Goal: Task Accomplishment & Management: Manage account settings

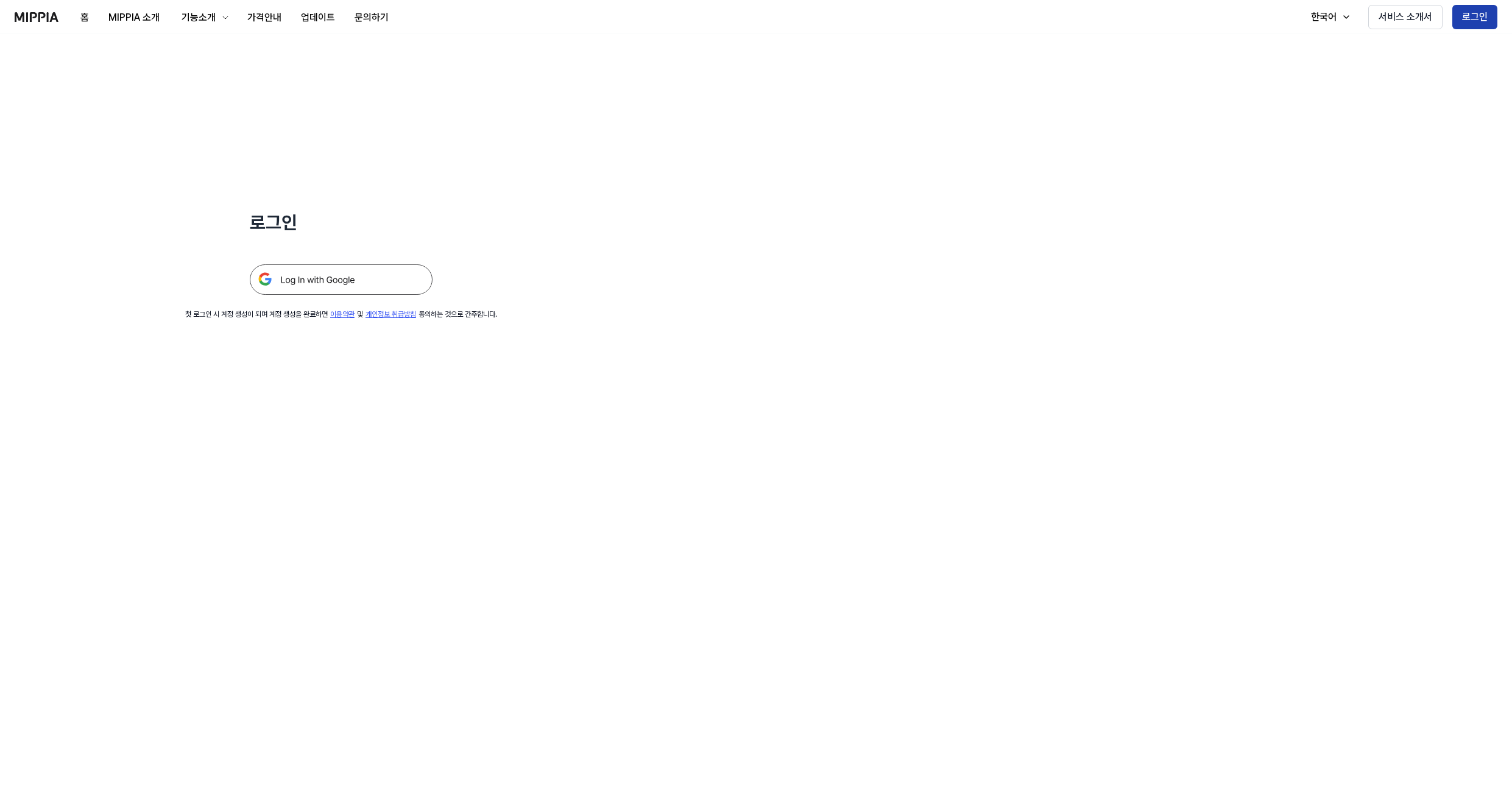
click at [652, 11] on button "로그인" at bounding box center [1474, 17] width 45 height 24
click at [294, 283] on img at bounding box center [341, 279] width 183 height 30
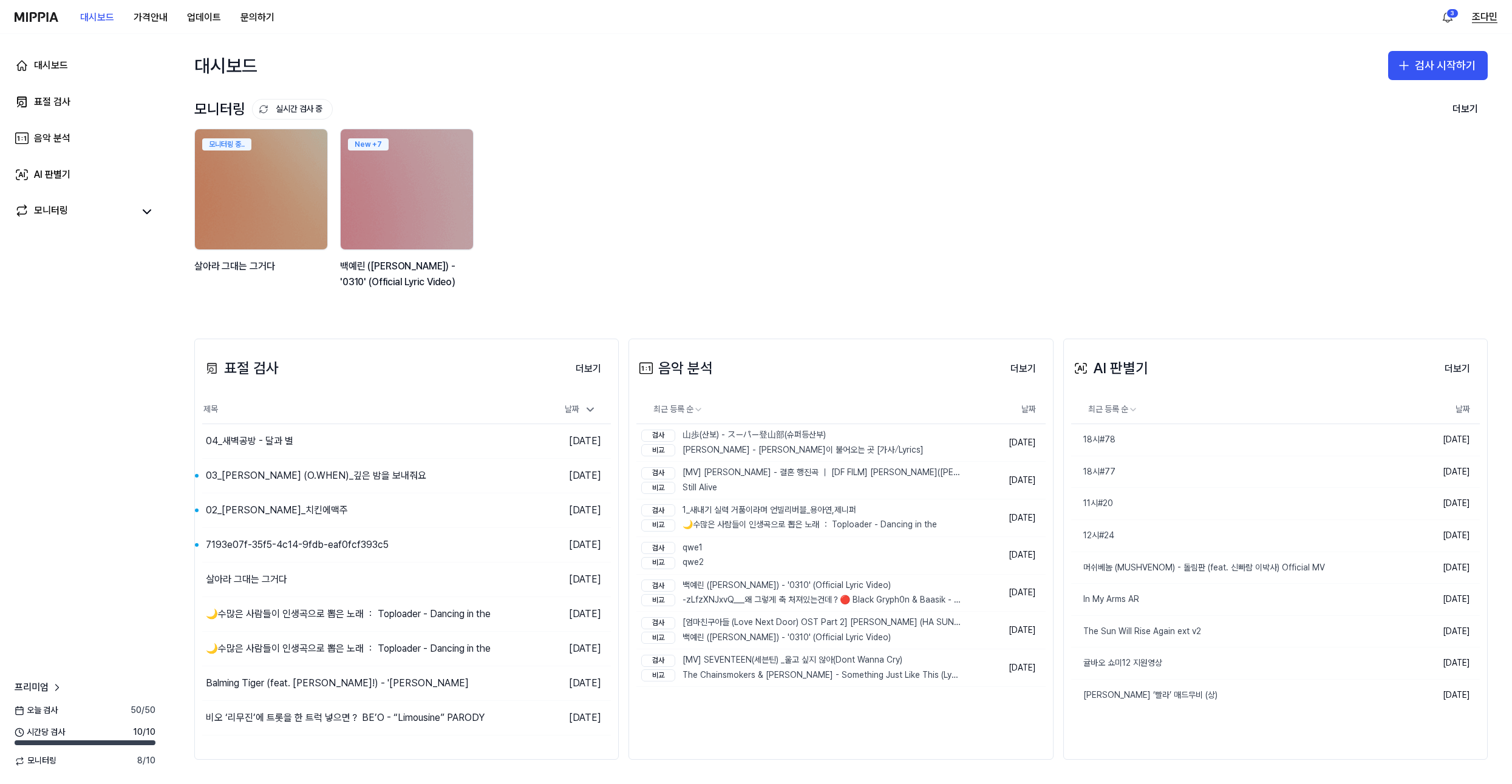
click at [1488, 18] on button "조다민" at bounding box center [1485, 16] width 26 height 15
click at [1388, 88] on link "계정" at bounding box center [1419, 85] width 139 height 12
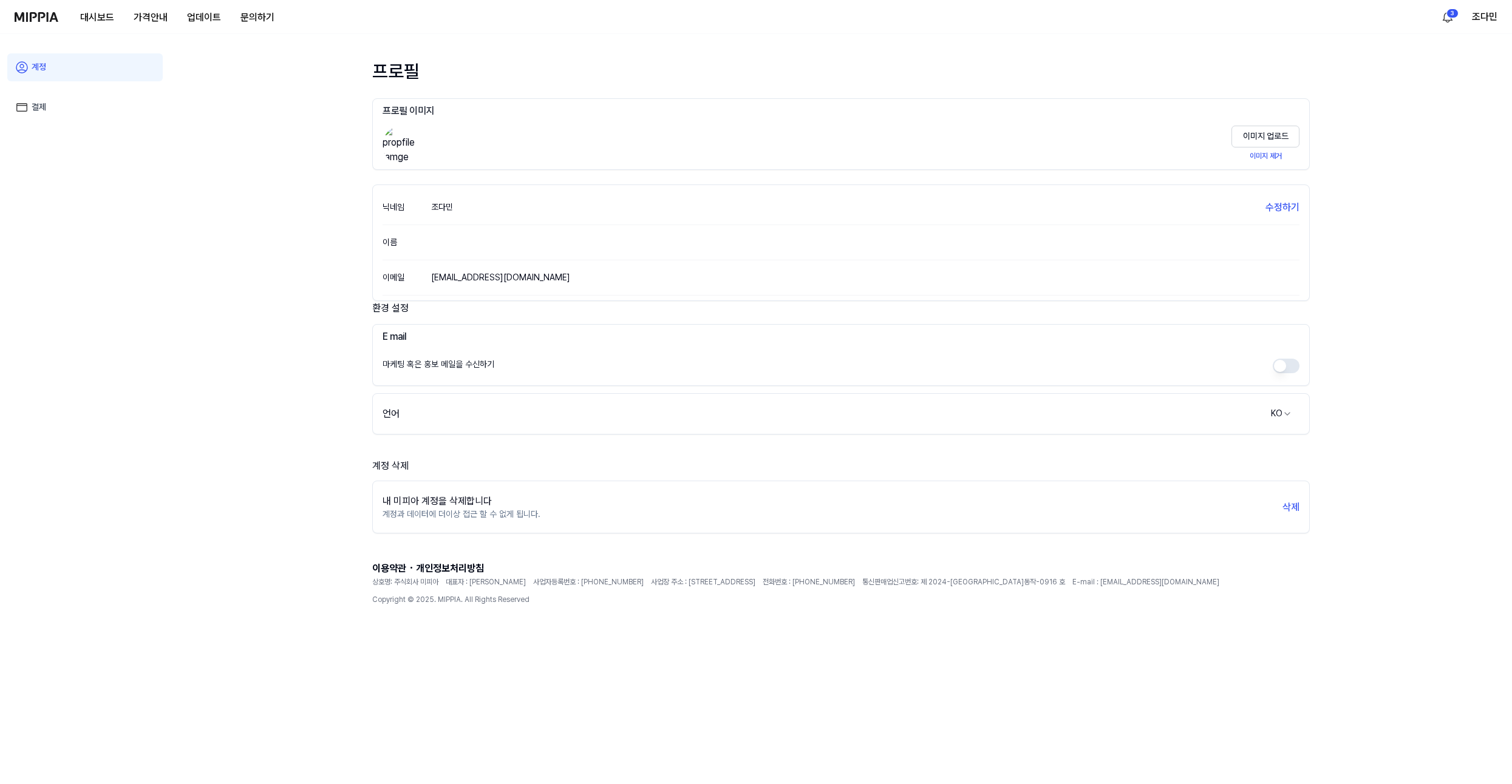
click at [45, 106] on link "결제" at bounding box center [86, 107] width 156 height 28
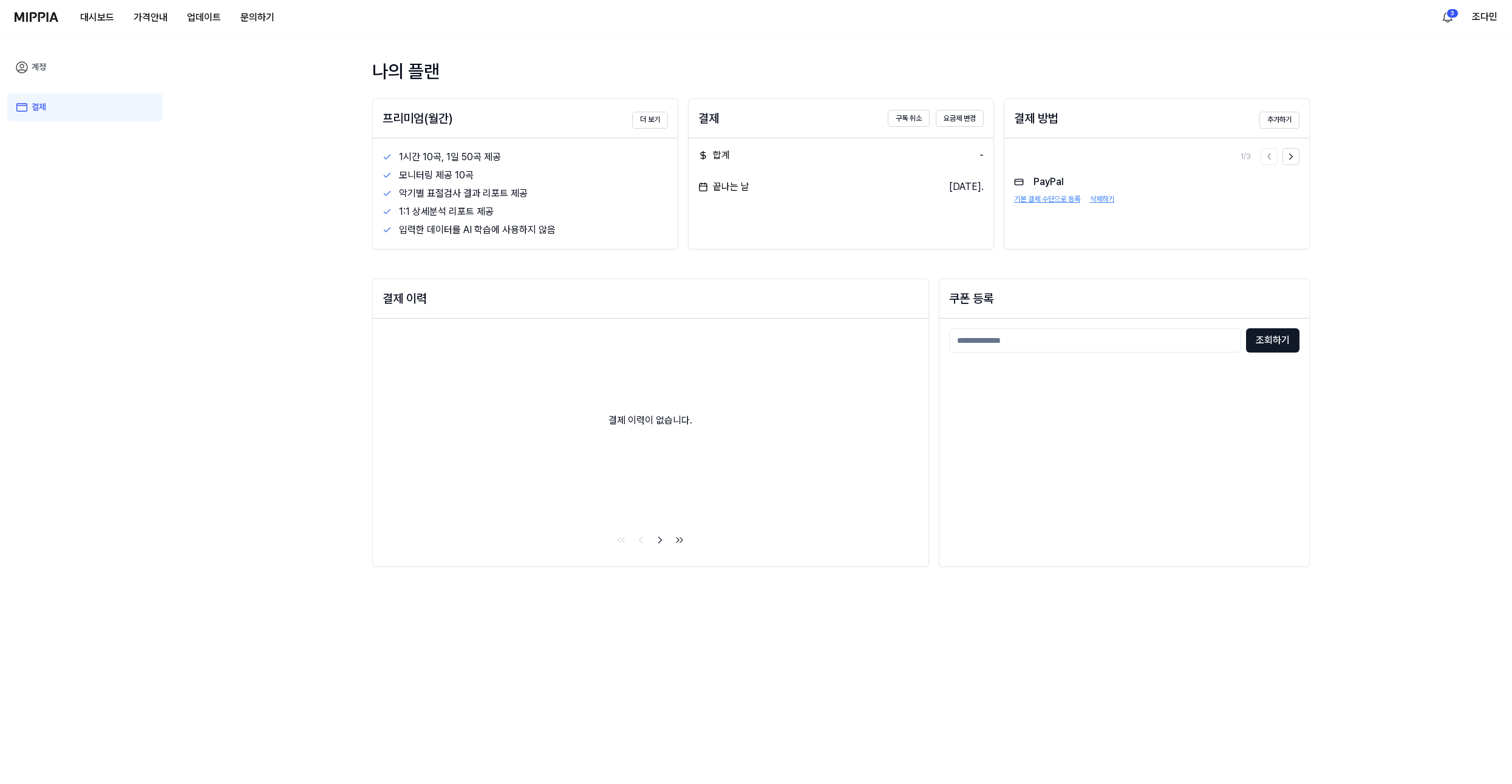
click at [38, 72] on link "계정" at bounding box center [86, 67] width 156 height 28
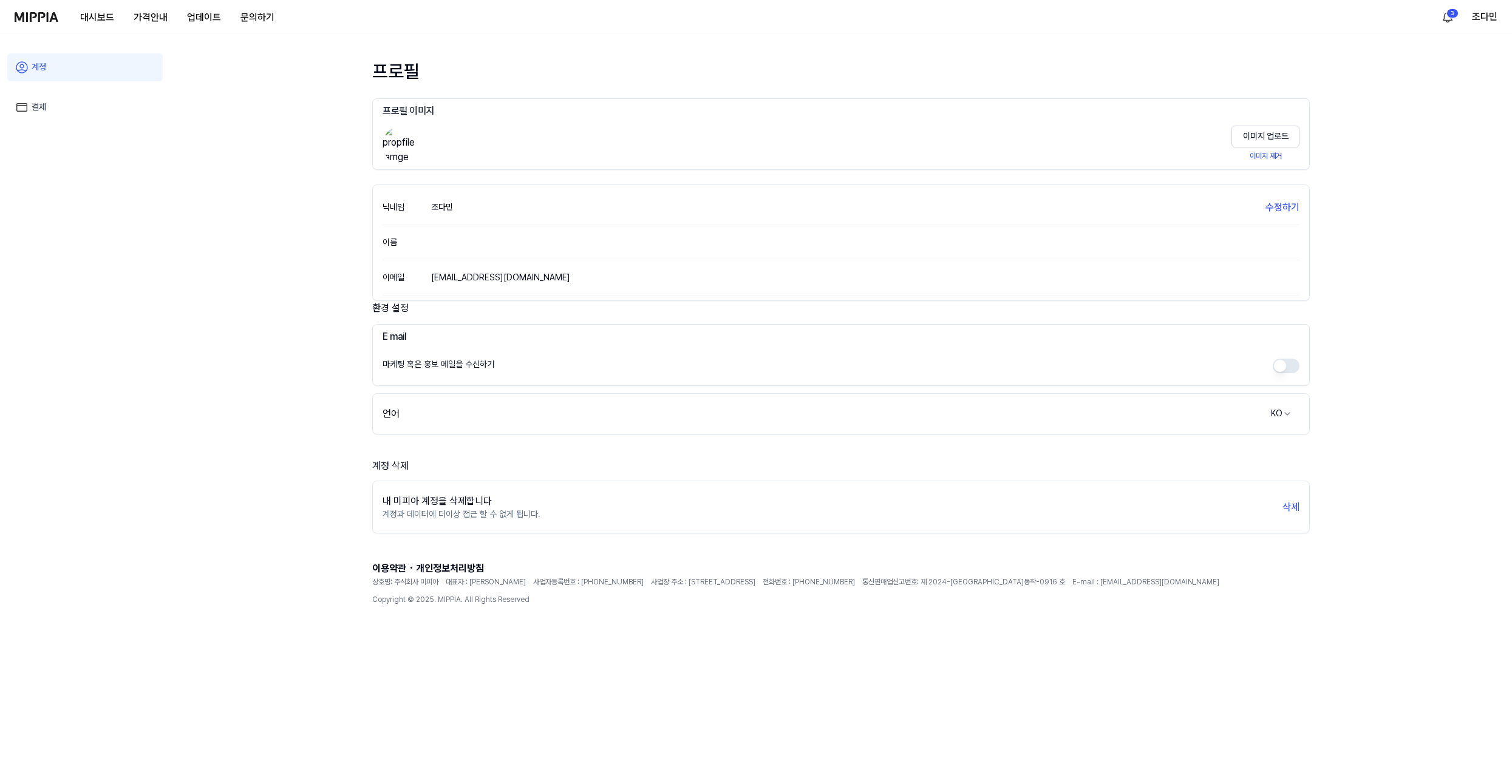
click at [516, 518] on p "계정과 데이터에 더이상 접근 할 수 없게 됩니다." at bounding box center [461, 515] width 158 height 12
drag, startPoint x: 541, startPoint y: 530, endPoint x: 381, endPoint y: 510, distance: 161.2
click at [381, 510] on div "내 미피아 계정을 삭제합니다 계정과 데이터에 더이상 접근 할 수 없게 됩니다. 삭제" at bounding box center [841, 507] width 937 height 53
click at [381, 510] on div "내 미피아 계정을 삭제합니다 계정과 데이터에 더이상 접근 할 수 없게 됩니다. 삭제" at bounding box center [841, 508] width 936 height 43
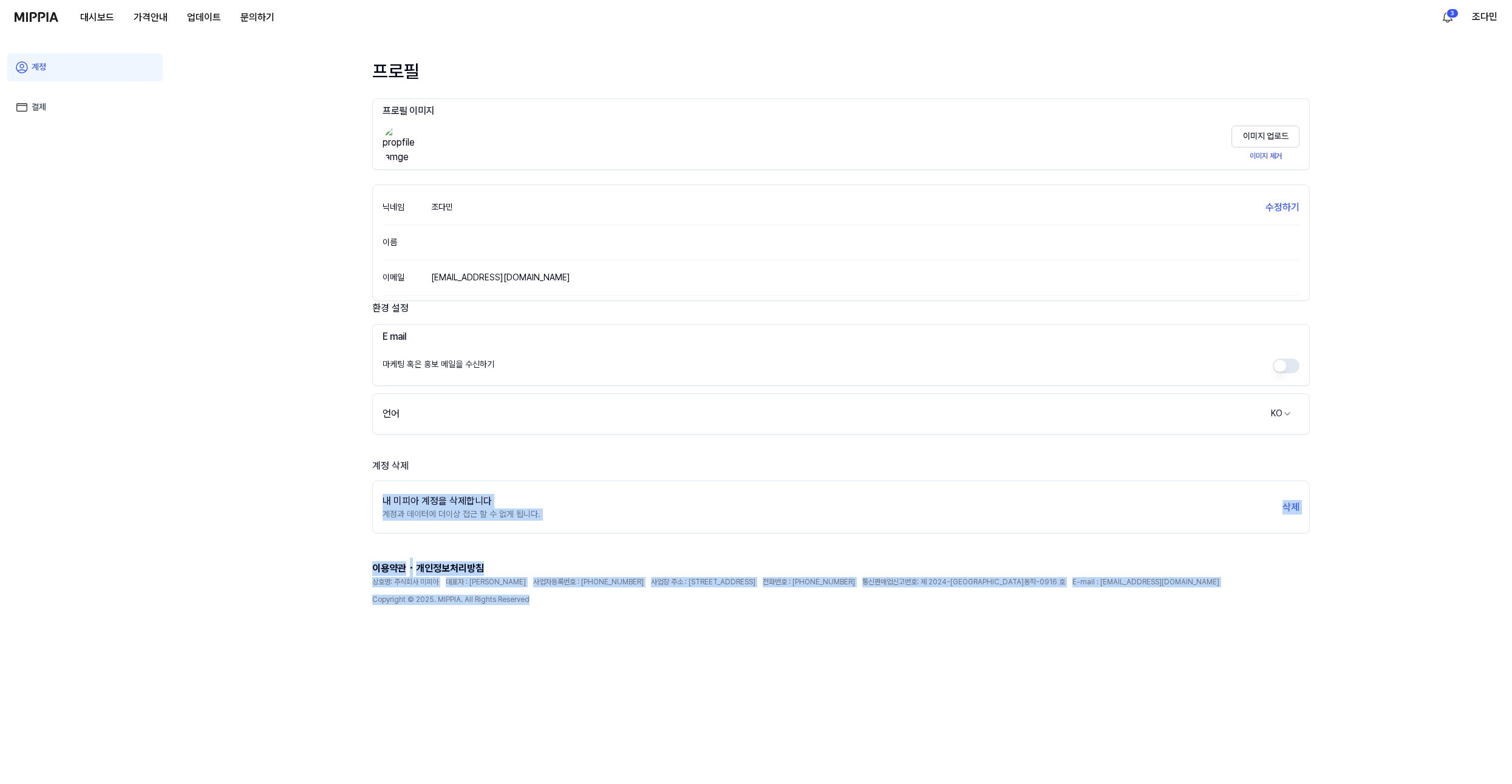
drag, startPoint x: 398, startPoint y: 474, endPoint x: 734, endPoint y: 562, distance: 347.3
click at [757, 596] on div "프로필 프로필 이미지 이미지 업로드 이미지 제거 닉네임 조다민 수정하기 이름 이메일 jdm.mippia@gmail.com 환경 설정 E mai…" at bounding box center [841, 361] width 937 height 605
click at [725, 555] on div "프로필 프로필 이미지 이미지 업로드 이미지 제거 닉네임 조다민 수정하기 이름 이메일 jdm.mippia@gmail.com 환경 설정 E mai…" at bounding box center [841, 361] width 937 height 605
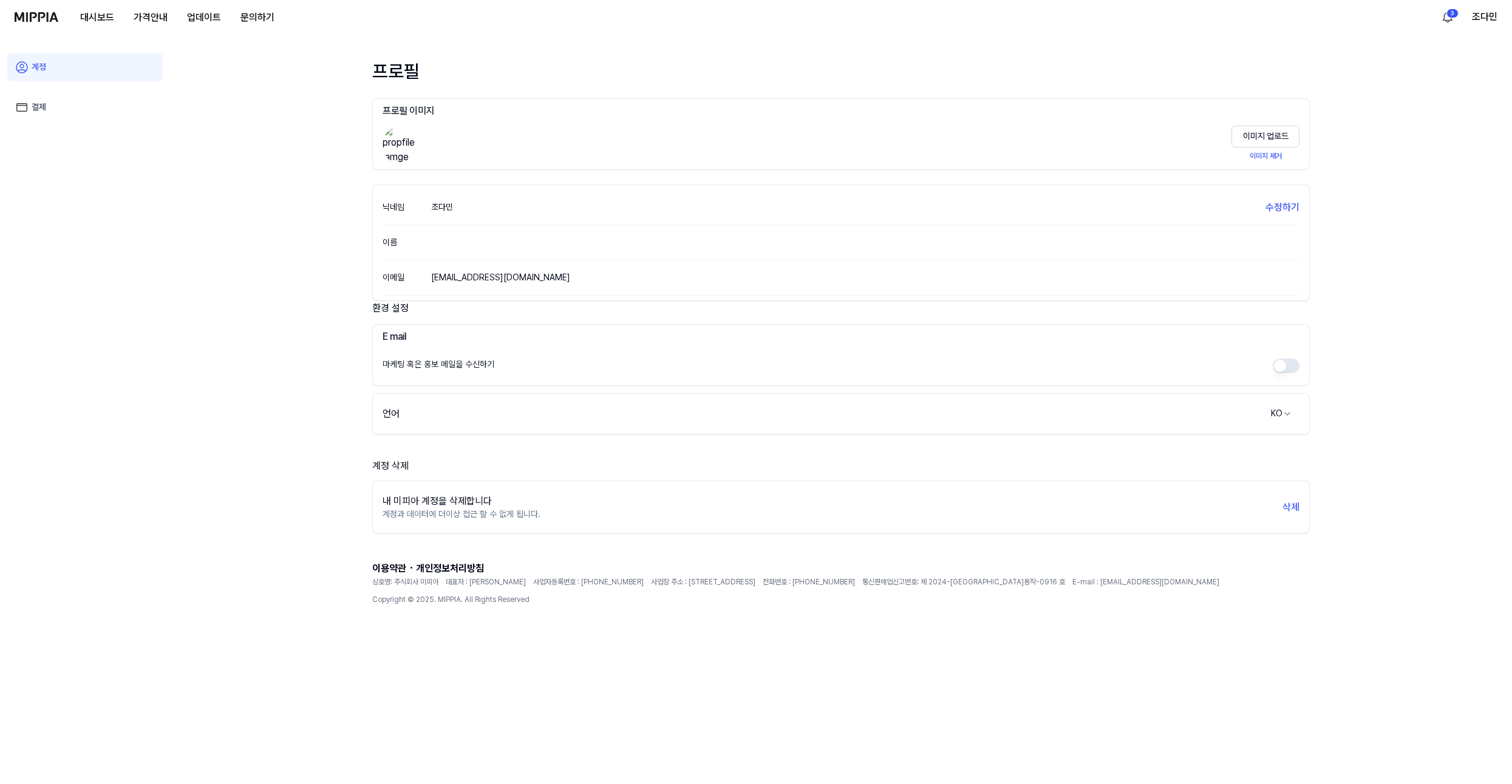
click at [669, 515] on div "내 미피아 계정을 삭제합니다 계정과 데이터에 더이상 접근 할 수 없게 됩니다. 삭제" at bounding box center [841, 508] width 936 height 43
drag, startPoint x: 669, startPoint y: 515, endPoint x: 400, endPoint y: 507, distance: 269.1
click at [400, 507] on div "내 미피아 계정을 삭제합니다 계정과 데이터에 더이상 접근 할 수 없게 됩니다. 삭제" at bounding box center [841, 508] width 936 height 43
click at [400, 507] on div "내 미피아 계정을 삭제합니다" at bounding box center [461, 501] width 158 height 15
click at [1287, 512] on button "삭제" at bounding box center [1291, 507] width 17 height 15
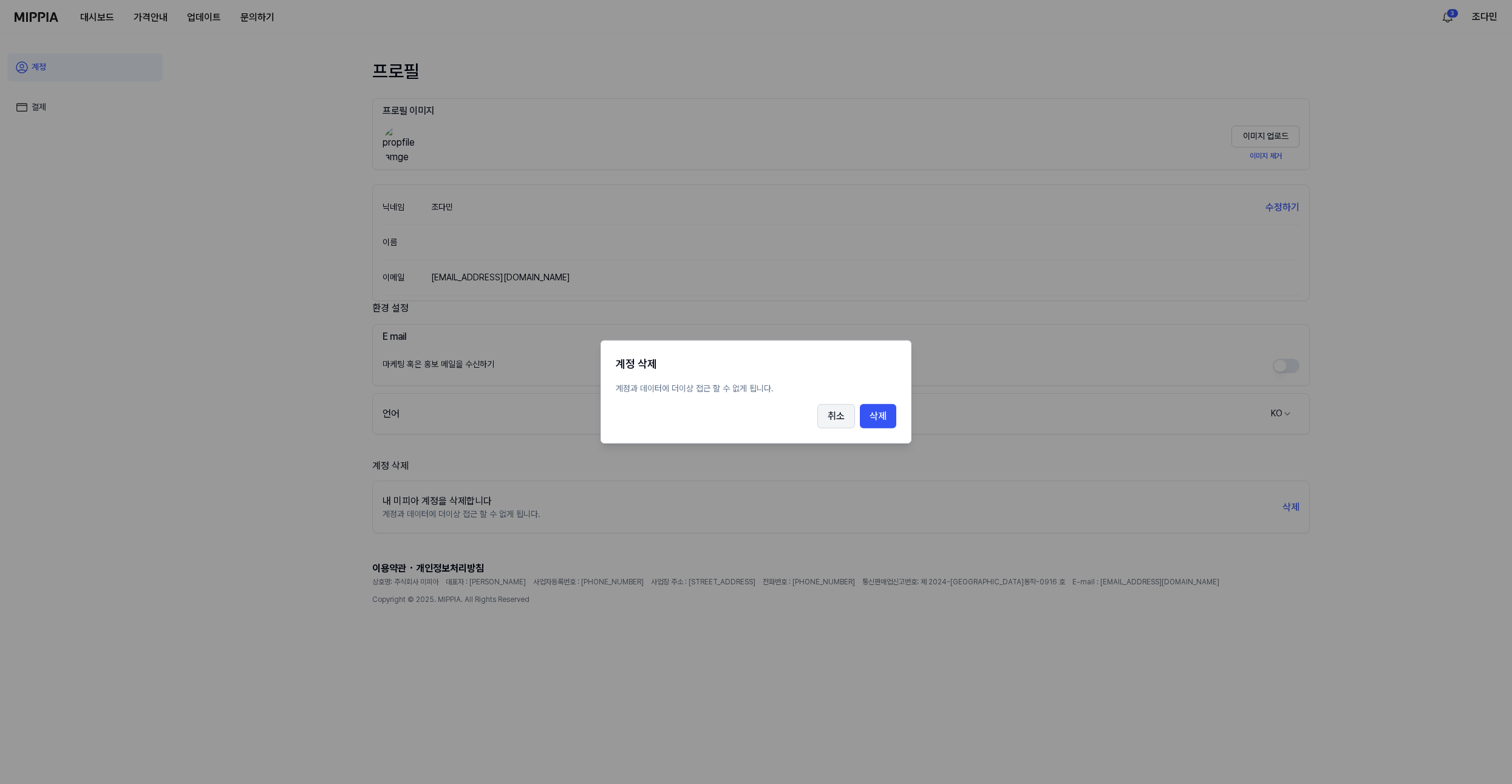
click at [828, 424] on button "취소" at bounding box center [836, 416] width 38 height 24
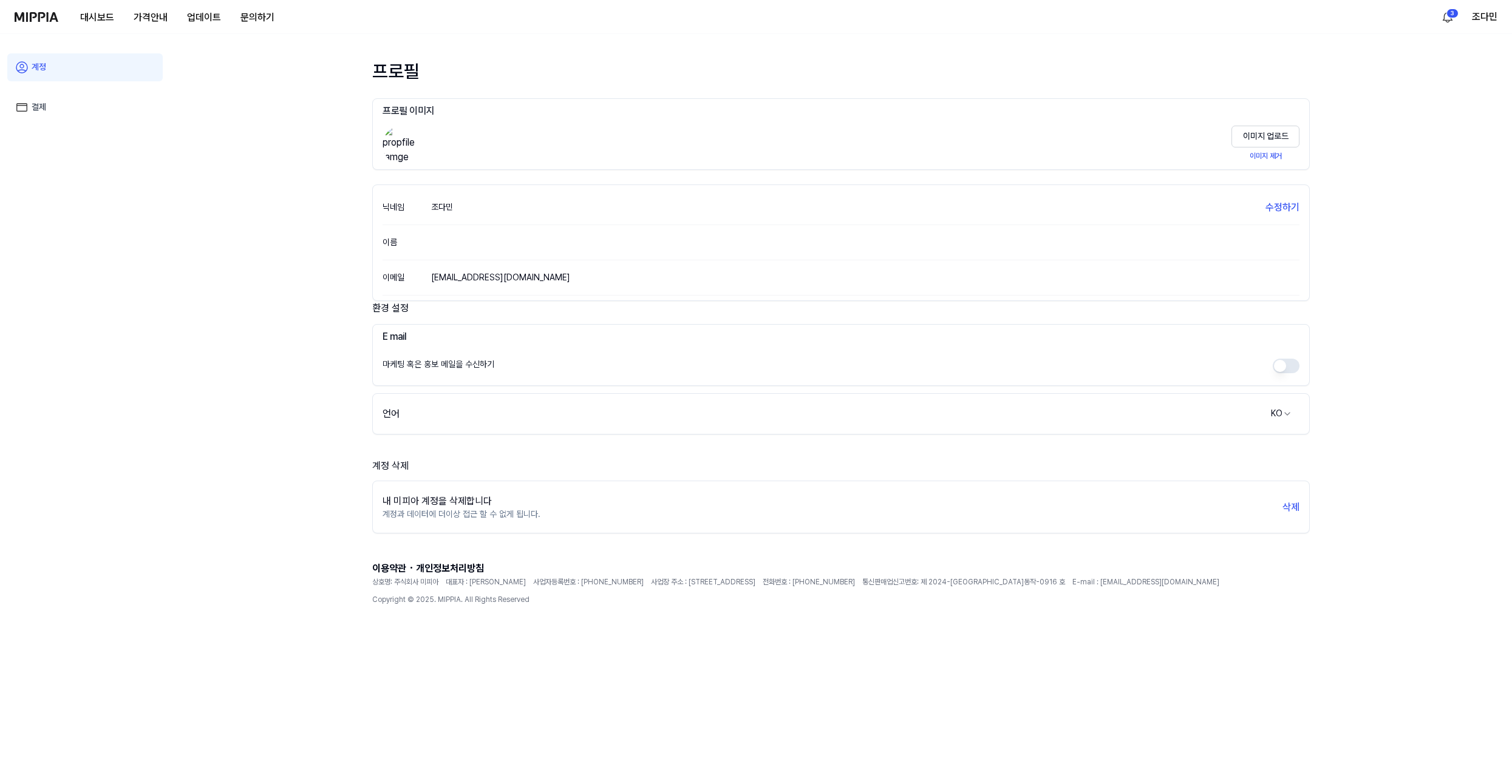
click at [1260, 521] on div "내 미피아 계정을 삭제합니다 계정과 데이터에 더이상 접근 할 수 없게 됩니다. 삭제" at bounding box center [841, 508] width 936 height 43
click at [1285, 515] on div "내 미피아 계정을 삭제합니다 계정과 데이터에 더이상 접근 할 수 없게 됩니다. 삭제" at bounding box center [841, 508] width 936 height 43
click at [1289, 507] on button "삭제" at bounding box center [1291, 507] width 17 height 15
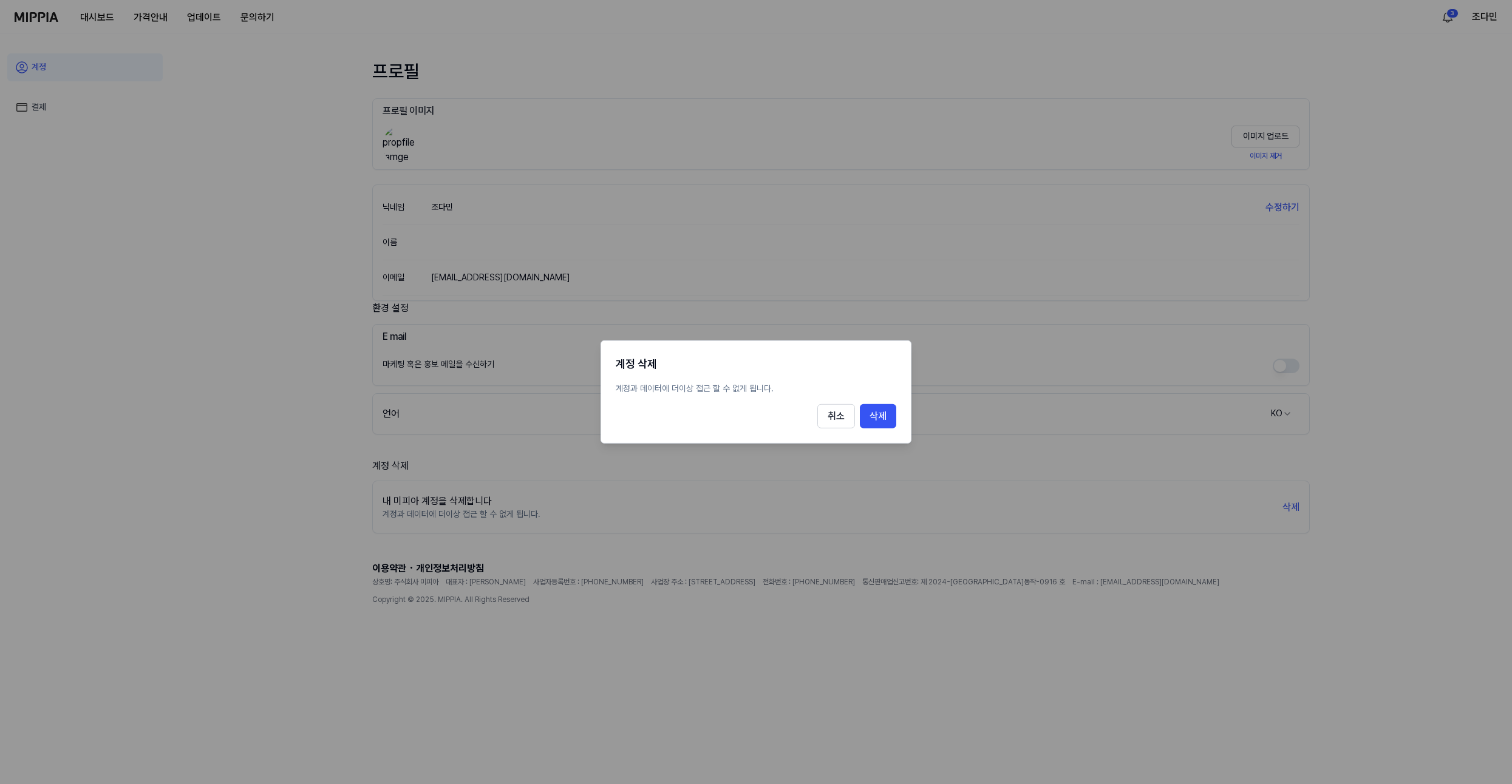
click at [799, 424] on div "취소 삭제" at bounding box center [756, 416] width 281 height 24
click at [833, 416] on button "취소" at bounding box center [836, 416] width 38 height 24
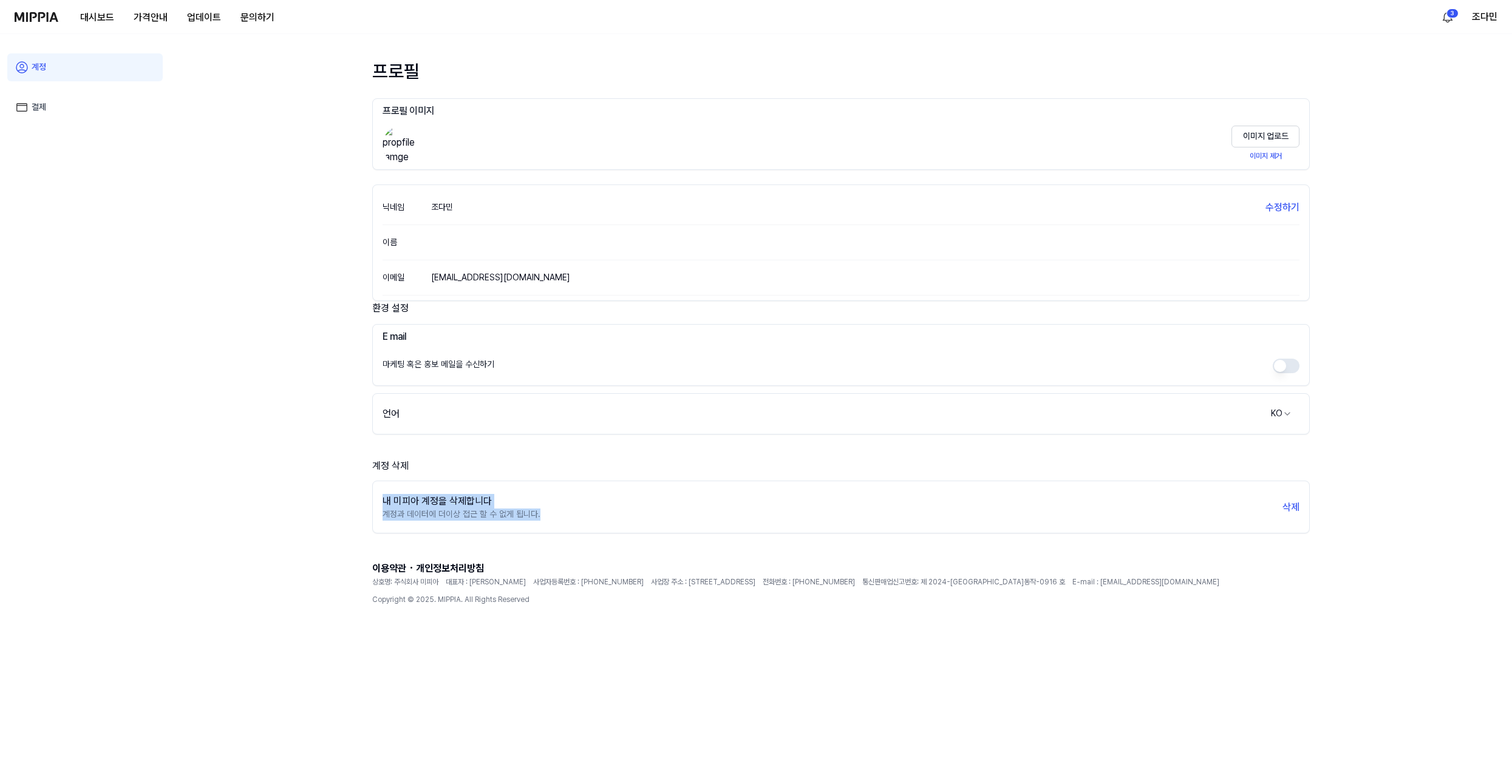
drag, startPoint x: 543, startPoint y: 519, endPoint x: 322, endPoint y: 504, distance: 221.5
click at [322, 504] on div "프로필 프로필 이미지 이미지 업로드 이미지 제거 닉네임 조다민 수정하기 이름 이메일 jdm.mippia@gmail.com 환경 설정 E mai…" at bounding box center [841, 409] width 1342 height 750
click at [359, 482] on div "프로필 프로필 이미지 이미지 업로드 이미지 제거 닉네임 조다민 수정하기 이름 이메일 jdm.mippia@gmail.com 환경 설정 E mai…" at bounding box center [841, 409] width 966 height 750
drag, startPoint x: 359, startPoint y: 468, endPoint x: 533, endPoint y: 524, distance: 182.8
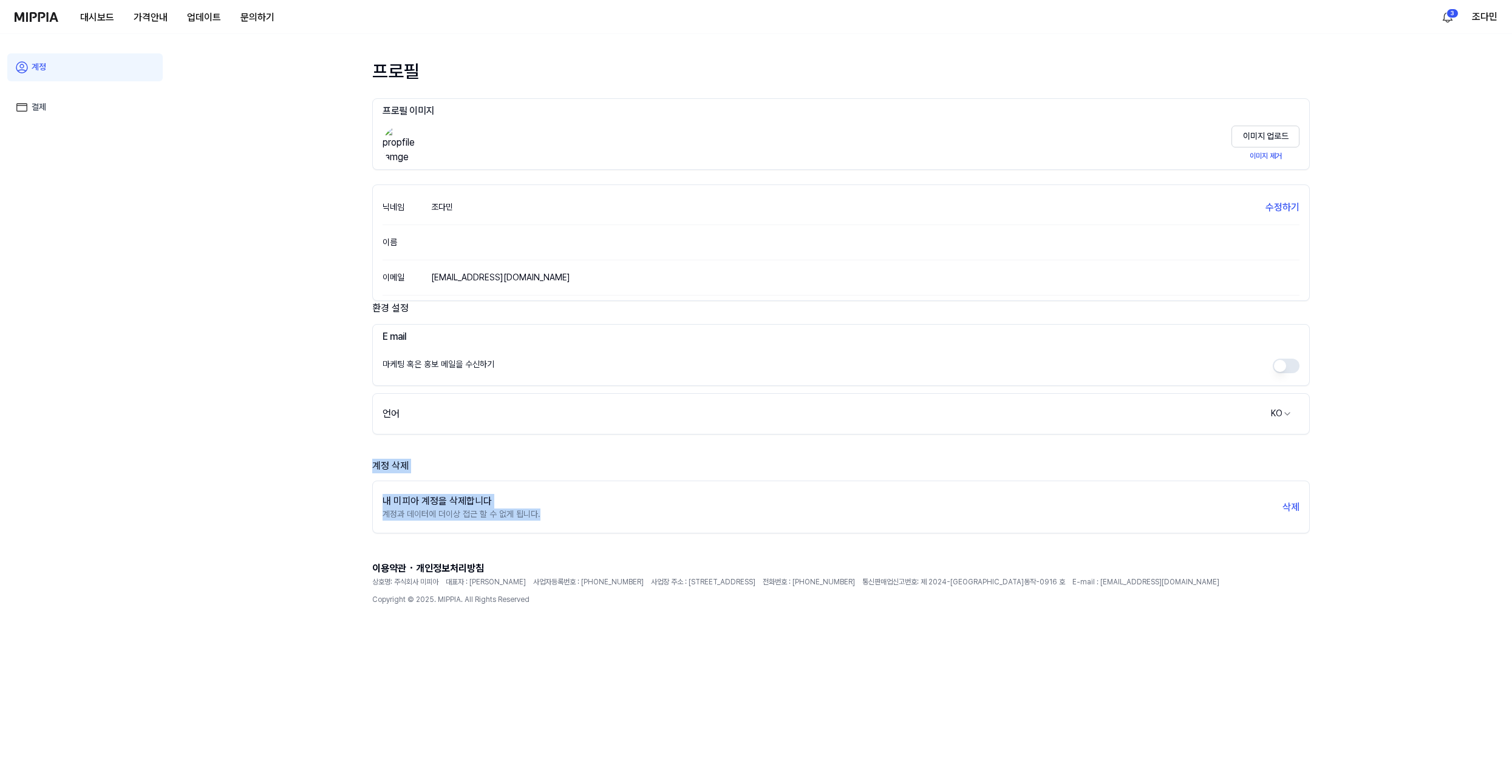
click at [533, 524] on div "프로필 프로필 이미지 이미지 업로드 이미지 제거 닉네임 조다민 수정하기 이름 이메일 jdm.mippia@gmail.com 환경 설정 E mai…" at bounding box center [841, 409] width 966 height 750
click at [533, 524] on div "내 미피아 계정을 삭제합니다 계정과 데이터에 더이상 접근 할 수 없게 됩니다. 삭제" at bounding box center [841, 508] width 936 height 43
click at [583, 524] on div "내 미피아 계정을 삭제합니다 계정과 데이터에 더이상 접근 할 수 없게 됩니다. 삭제" at bounding box center [841, 508] width 936 height 43
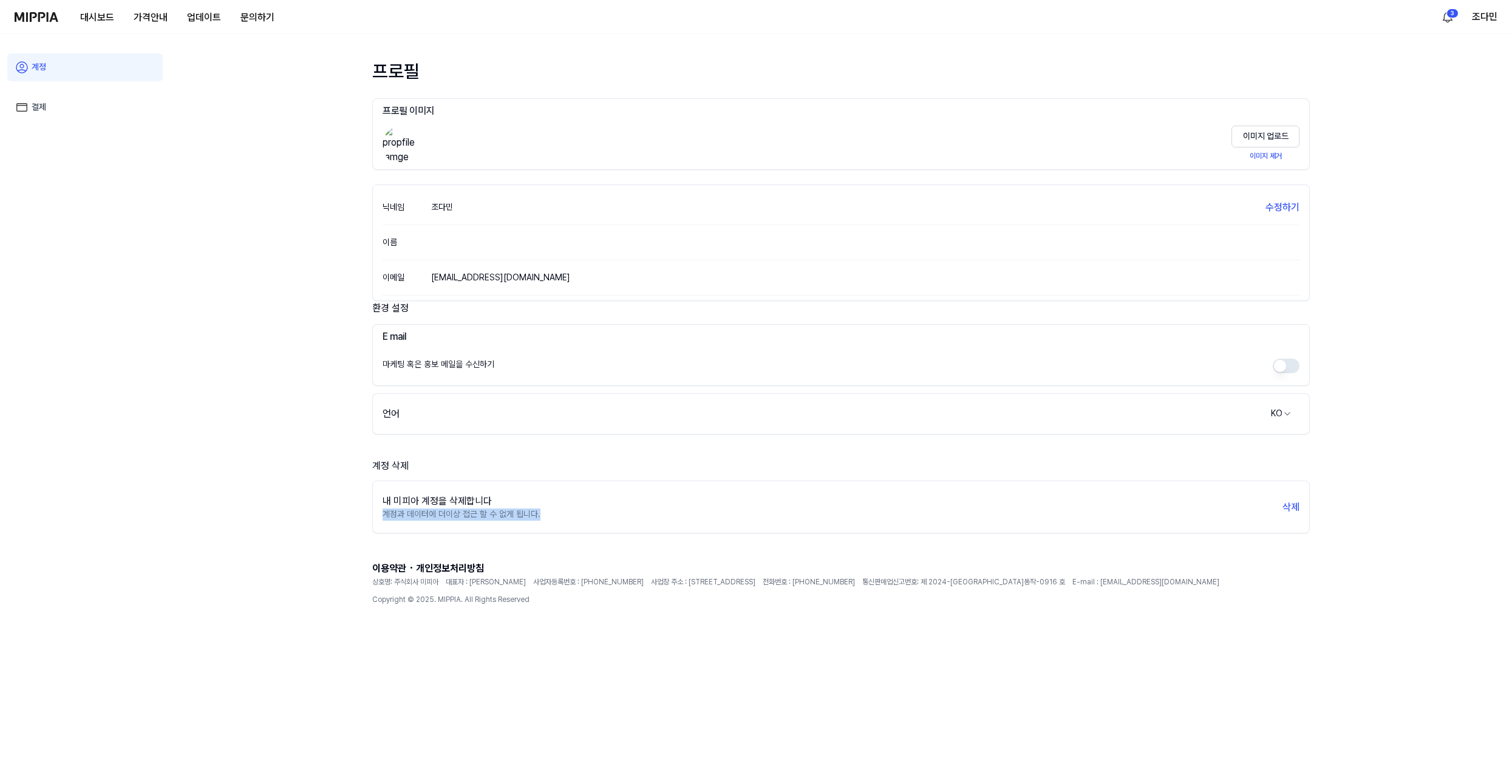
drag, startPoint x: 382, startPoint y: 512, endPoint x: 662, endPoint y: 524, distance: 280.3
click at [662, 524] on div "내 미피아 계정을 삭제합니다 계정과 데이터에 더이상 접근 할 수 없게 됩니다. 삭제" at bounding box center [841, 508] width 936 height 43
click at [662, 523] on div "내 미피아 계정을 삭제합니다 계정과 데이터에 더이상 접근 할 수 없게 됩니다. 삭제" at bounding box center [841, 508] width 936 height 43
click at [76, 24] on button "대시보드" at bounding box center [97, 17] width 53 height 24
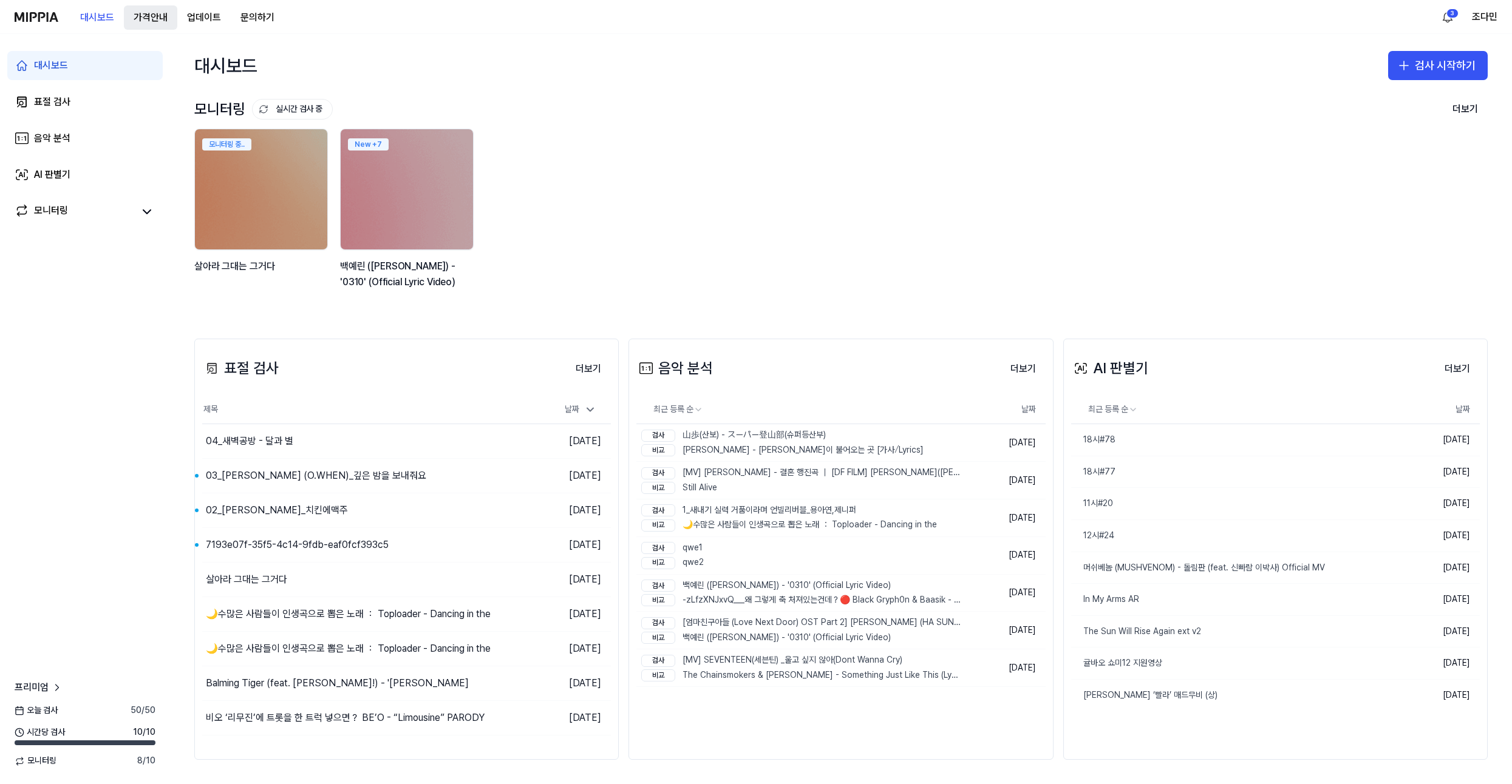
click at [156, 18] on 버튼 "가격안내" at bounding box center [151, 17] width 53 height 24
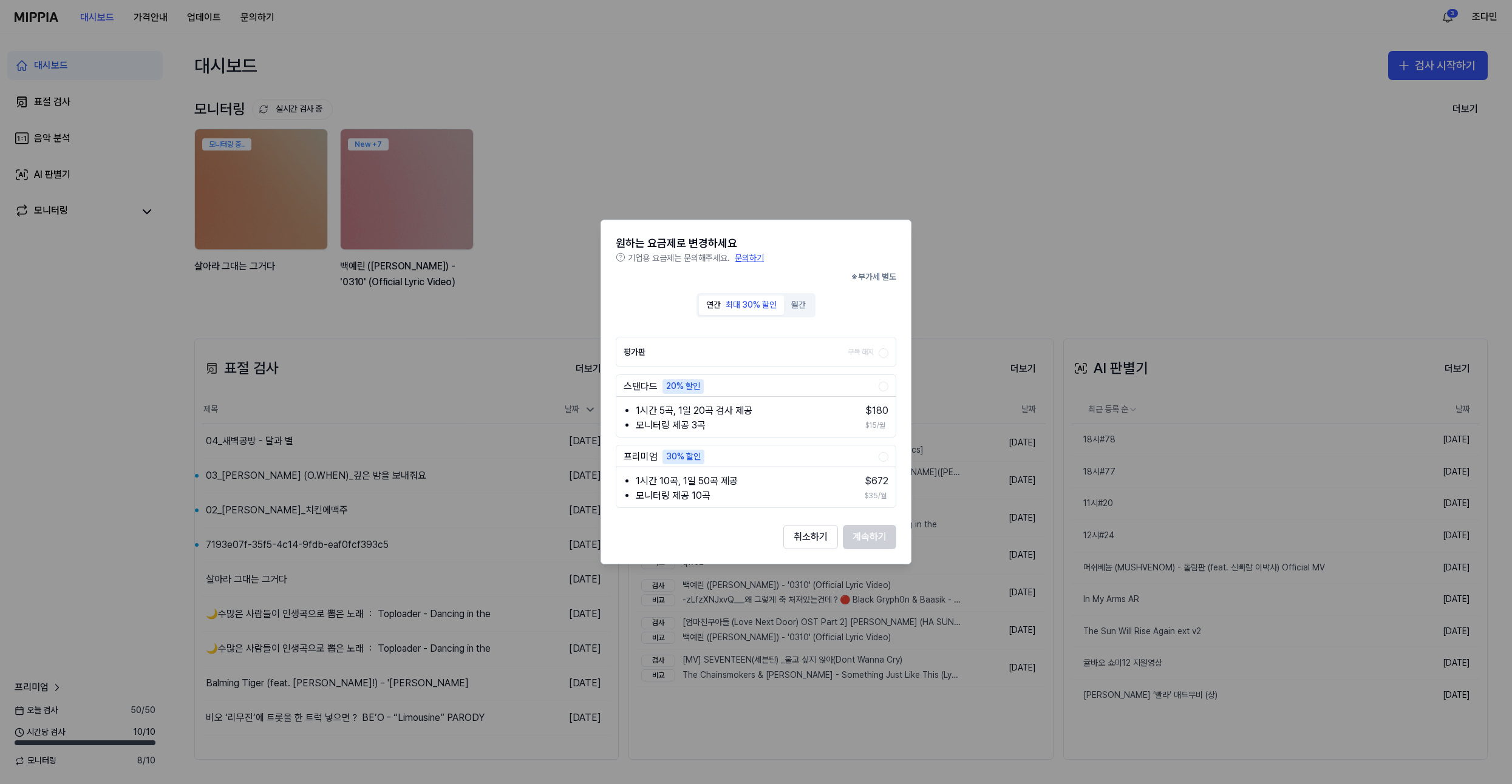
click at [735, 351] on label "평가판 구독 해지" at bounding box center [751, 352] width 255 height 29
click at [878, 351] on button "평가판 구독 해지" at bounding box center [883, 352] width 9 height 9
click at [812, 309] on button "월간" at bounding box center [798, 305] width 29 height 20
click at [742, 307] on div "최대 30% 할인" at bounding box center [751, 305] width 51 height 12
click at [795, 538] on button "취소하기" at bounding box center [811, 537] width 55 height 24
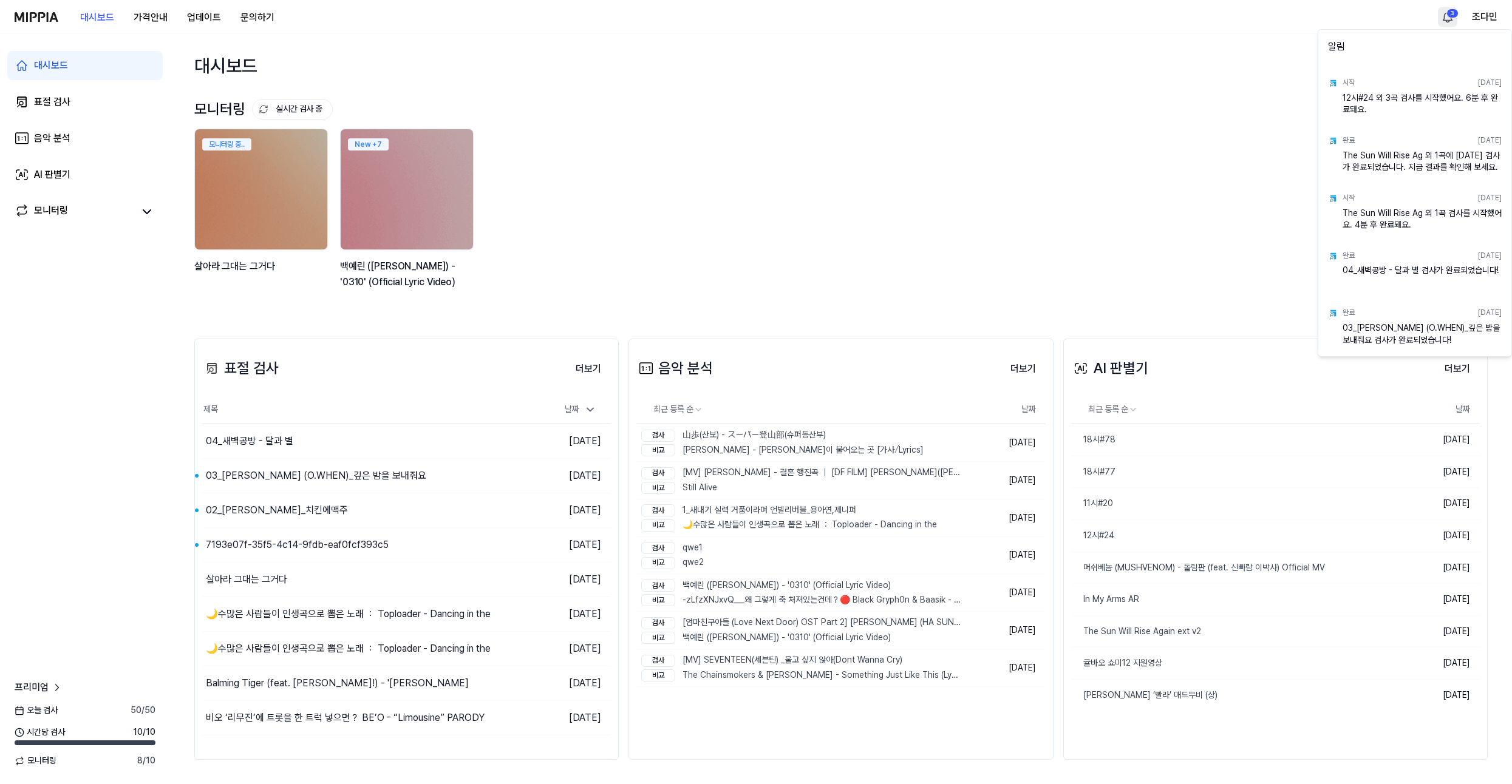
click at [1452, 18] on html "대시보드 가격안내 업데이트 문의하기 3 조다민 대시보드 표절 검사 음악 분석 AI 판별기 모니터링 프리미엄 오늘 검사 50 / 50 시간당 검…" at bounding box center [756, 392] width 1512 height 784
click at [1208, 147] on html "대시보드 가격안내 업데이트 문의하기 조다민 대시보드 표절 검사 음악 분석 AI 판별기 모니터링 프리미엄 오늘 검사 50 / 50 시간당 검사 …" at bounding box center [756, 392] width 1512 height 784
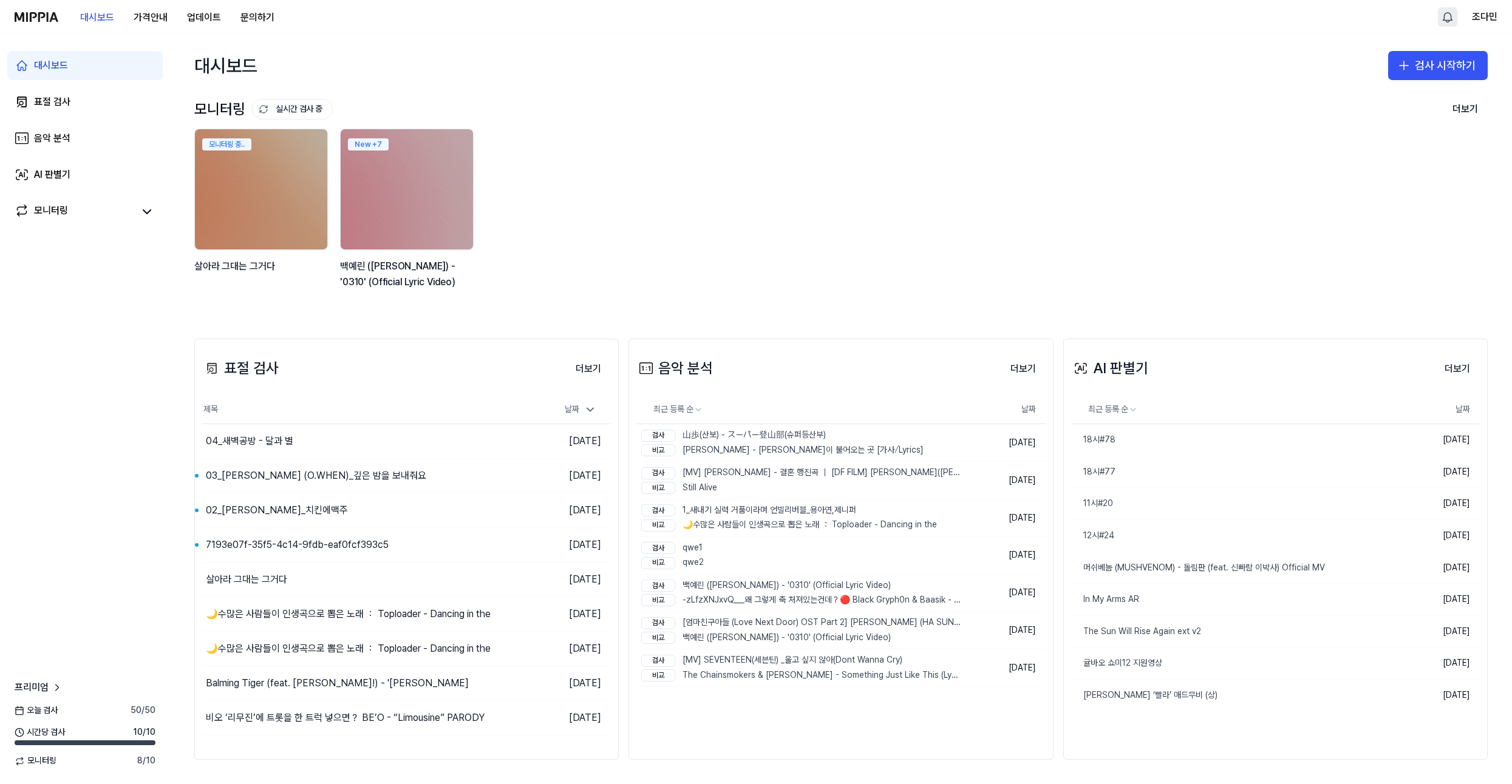
click at [1474, 27] on div "조다민" at bounding box center [1468, 17] width 60 height 20
click at [1481, 21] on button "조다민" at bounding box center [1485, 16] width 26 height 15
click at [1419, 80] on link "계정" at bounding box center [1419, 85] width 139 height 12
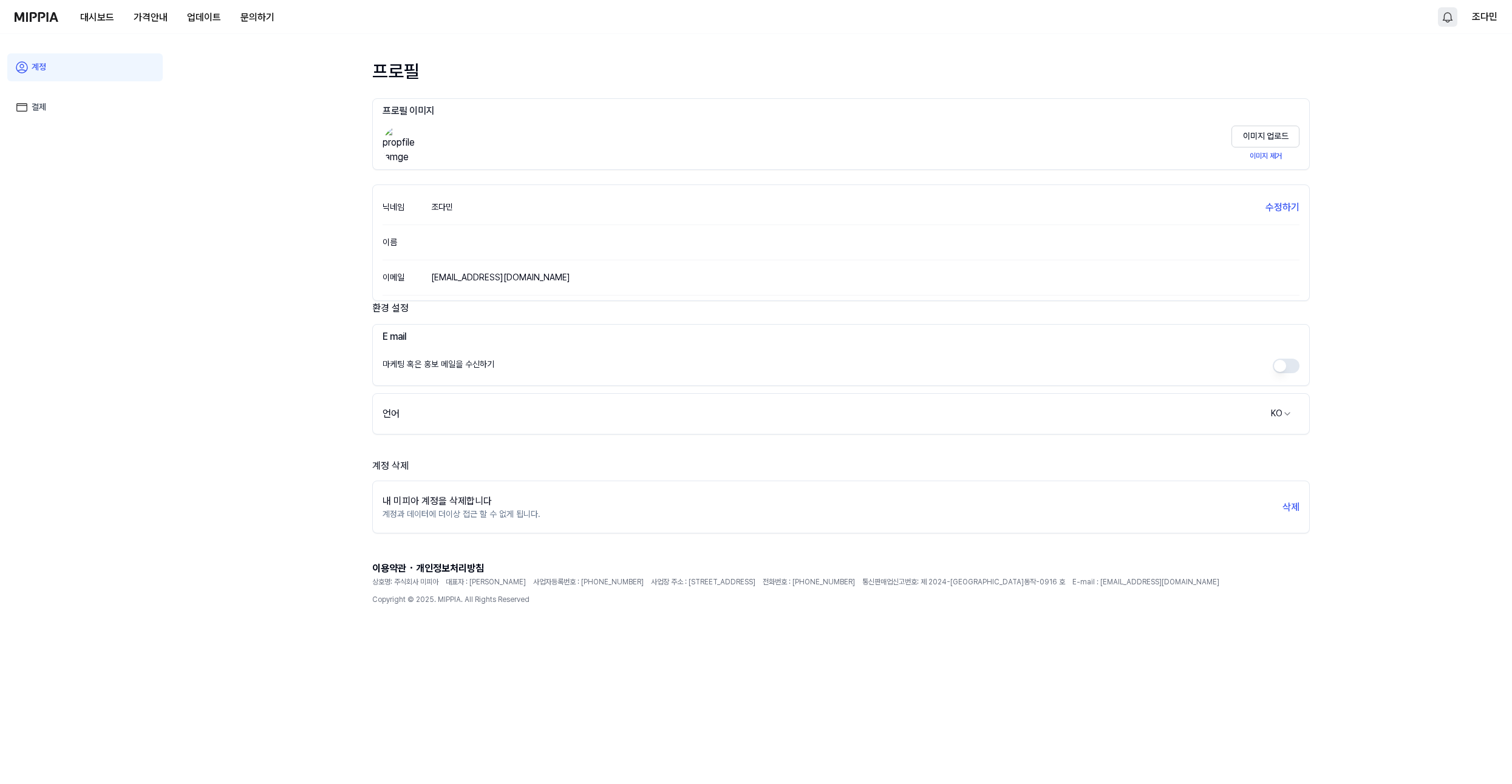
click at [28, 9] on div "대시보드 가격안내 업데이트 문의하기" at bounding box center [149, 16] width 269 height 33
click at [28, 15] on img at bounding box center [36, 16] width 44 height 9
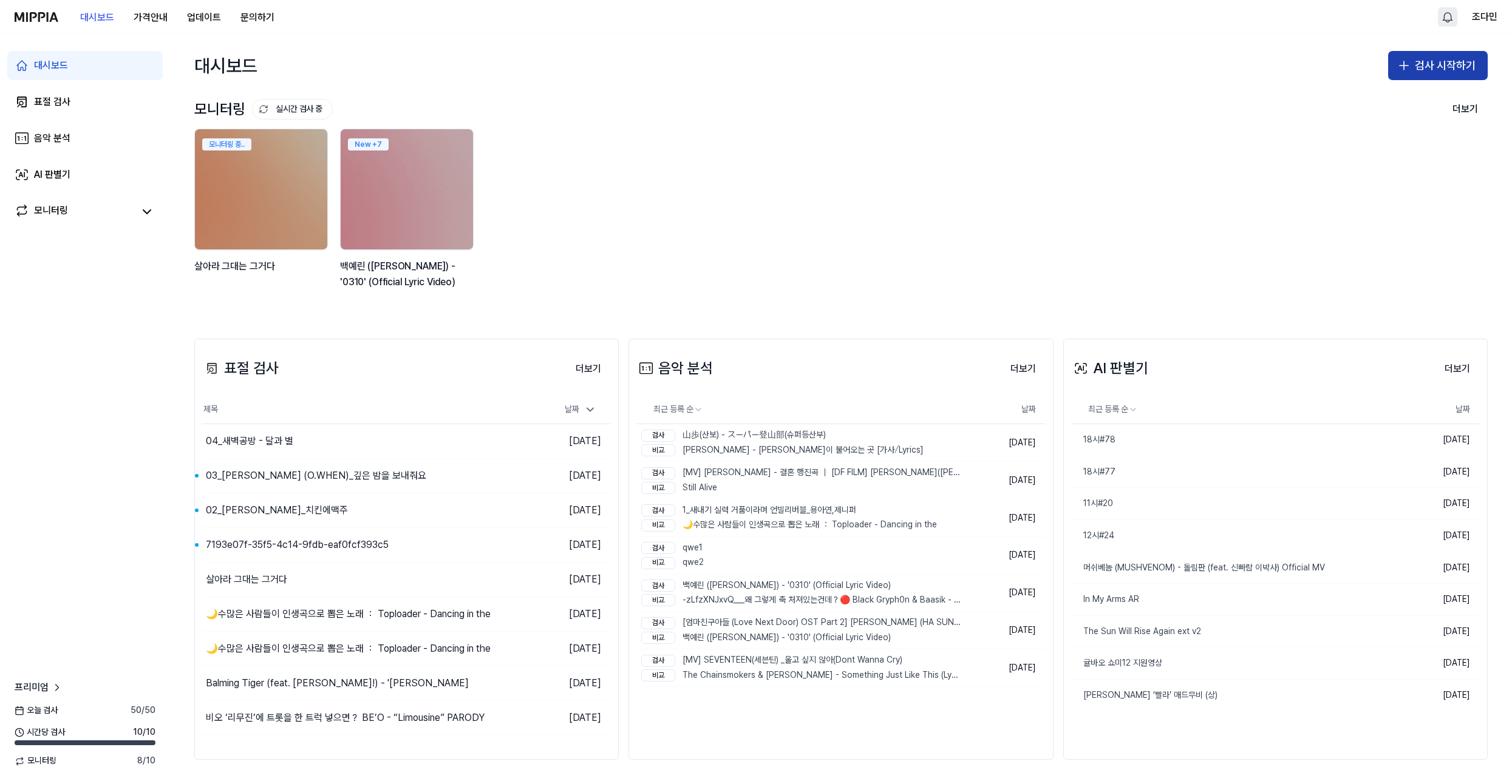
click at [1428, 66] on button "검사 시작하기" at bounding box center [1438, 66] width 99 height 29
click at [1436, 96] on button "표절 검사" at bounding box center [1415, 99] width 135 height 22
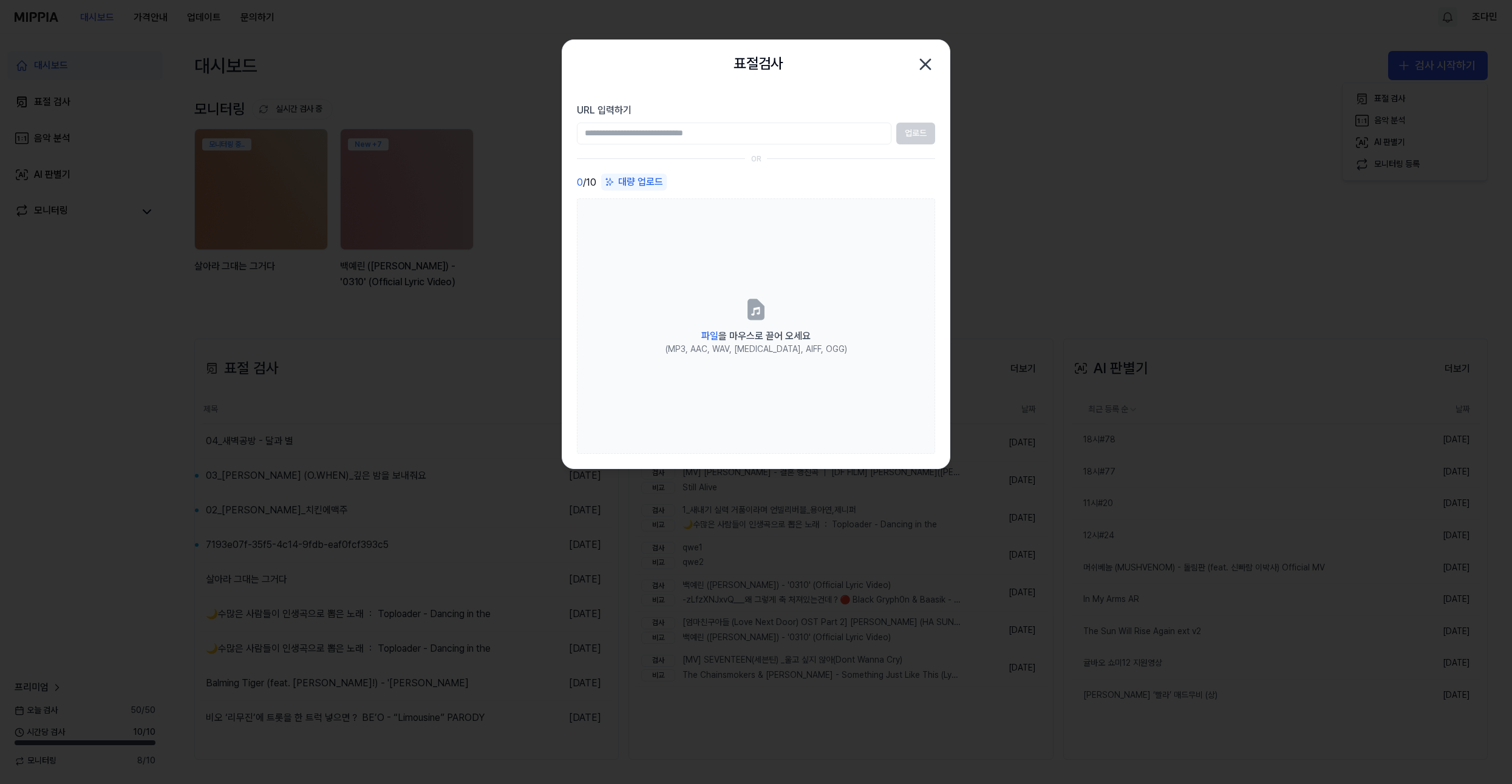
click at [926, 68] on icon "button" at bounding box center [924, 64] width 20 height 20
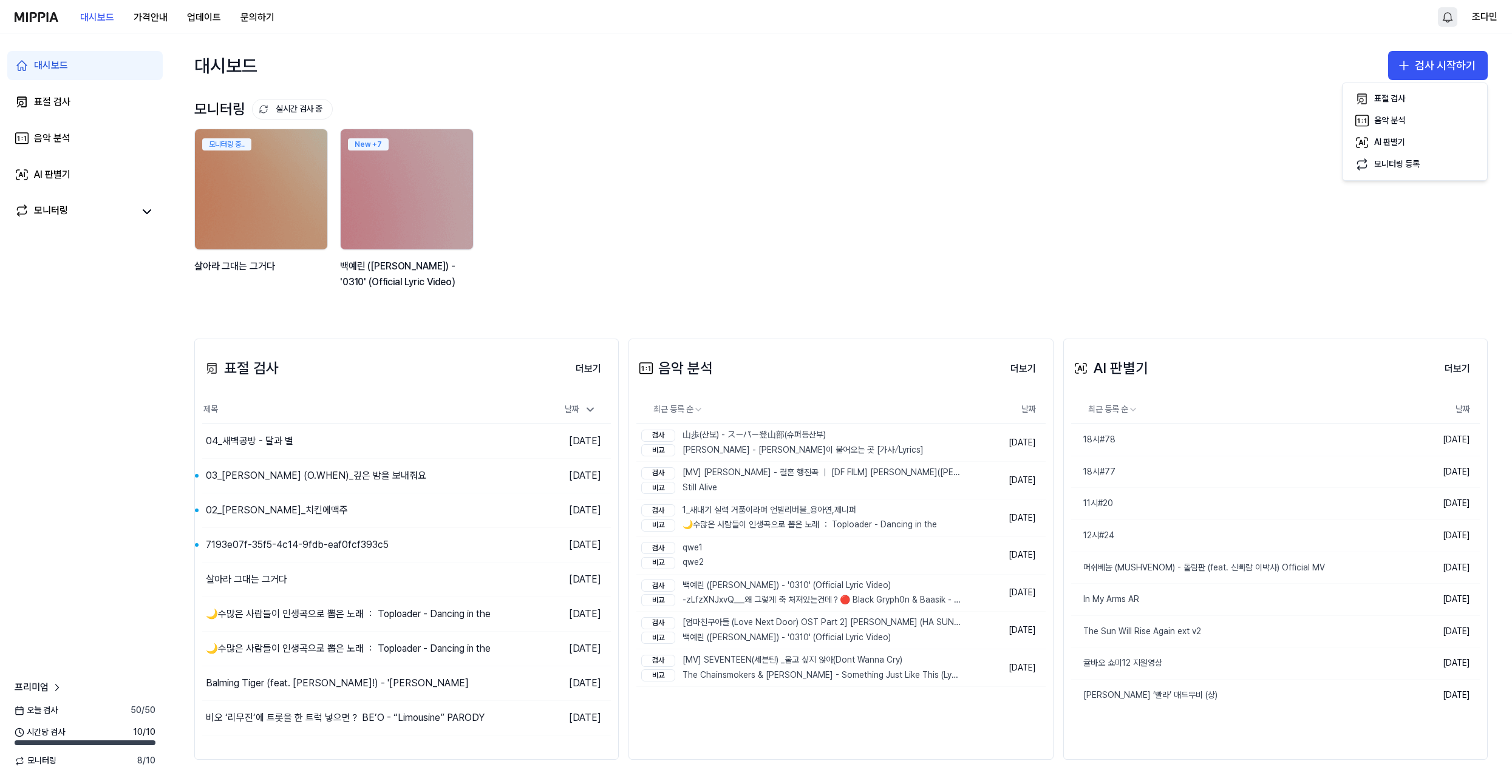
drag, startPoint x: 1118, startPoint y: 220, endPoint x: 819, endPoint y: 300, distance: 309.5
click at [1013, 246] on div "모니터링 중.. 살아라 그대는 그거다 New + 7 백예린 (Yerin Baek) - '0310' (Official Lyric Video)" at bounding box center [831, 215] width 1293 height 174
